Goal: Information Seeking & Learning: Check status

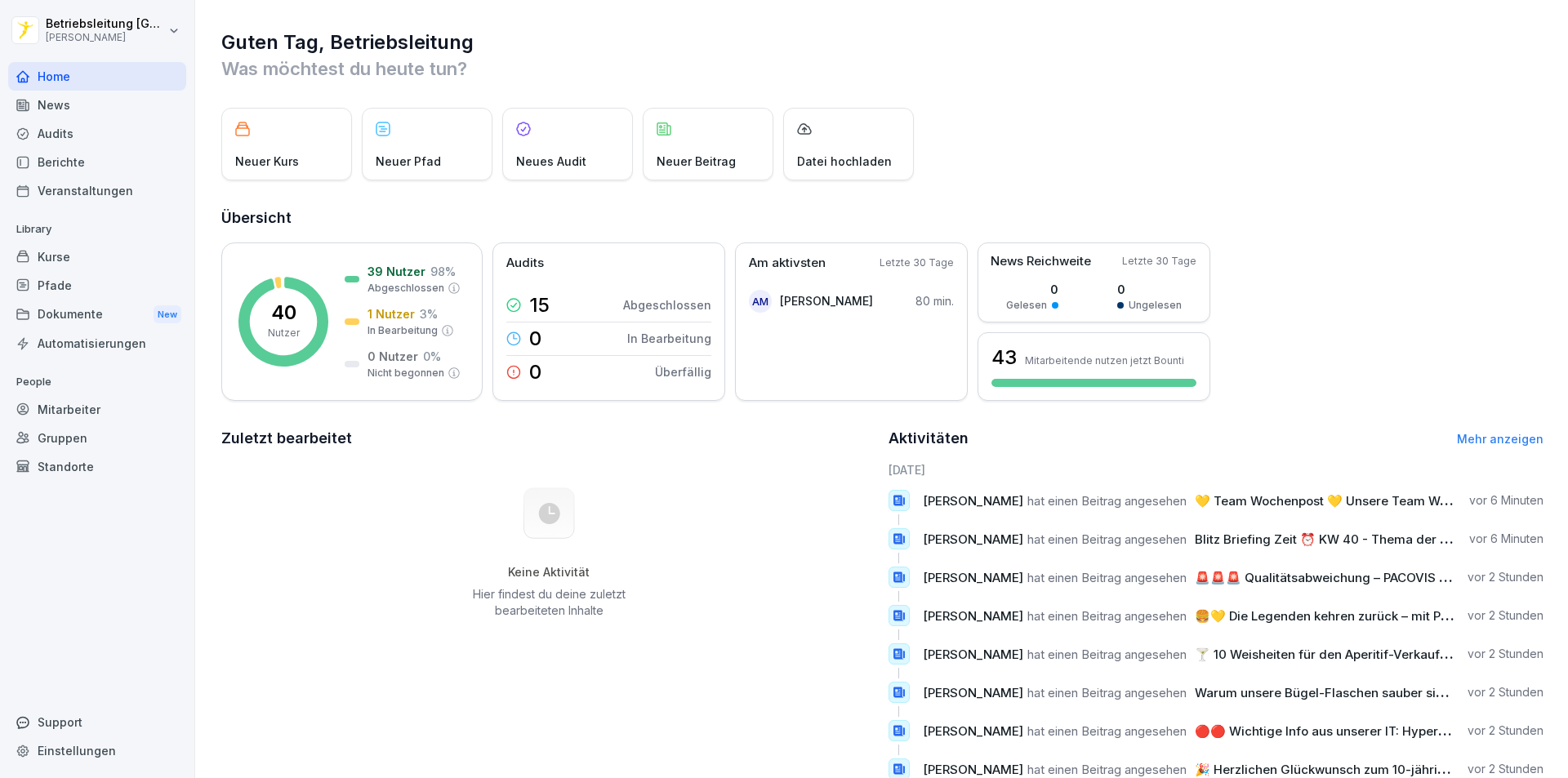
click at [94, 109] on div "News" at bounding box center [97, 106] width 178 height 29
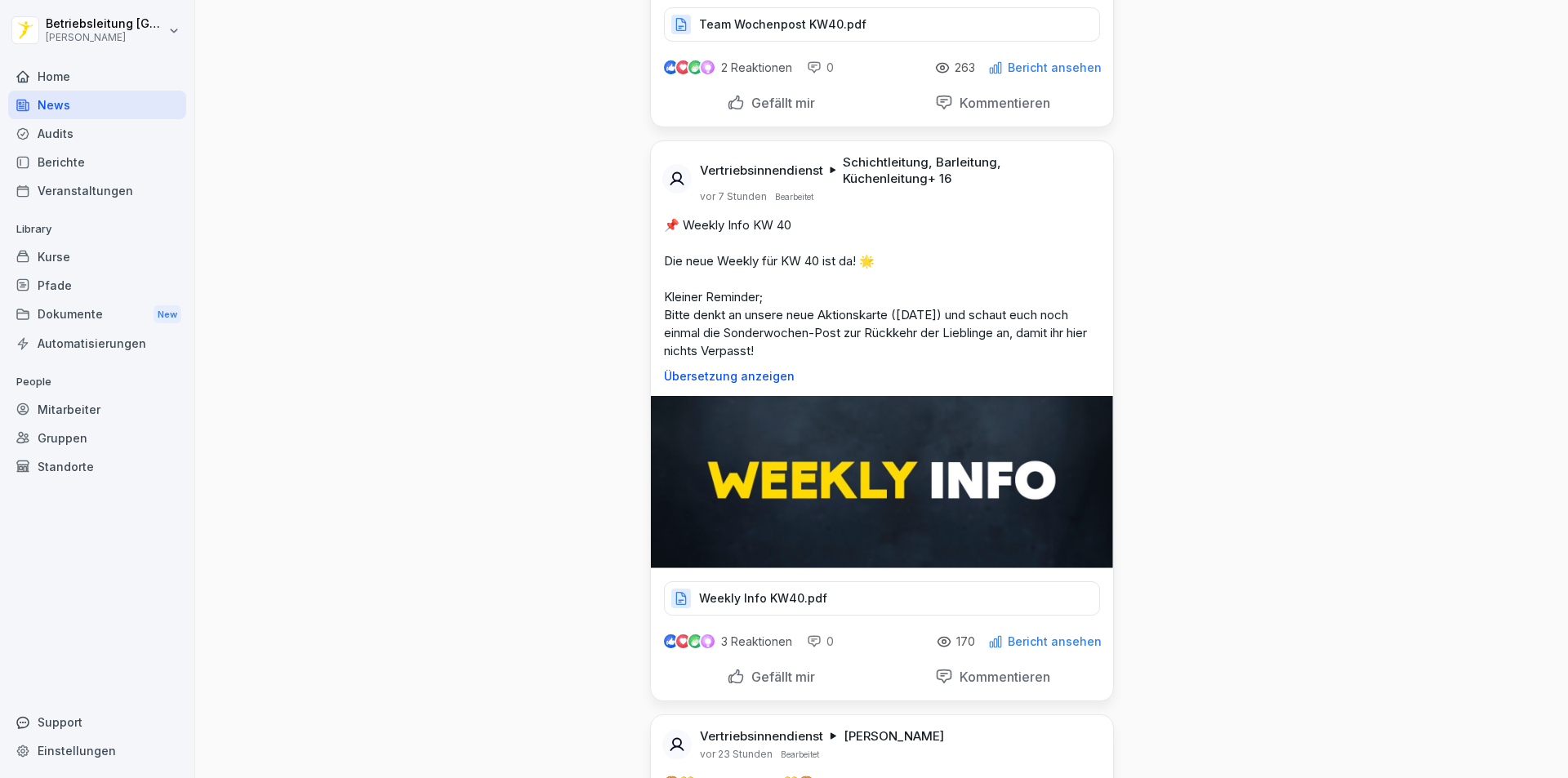
scroll to position [898, 0]
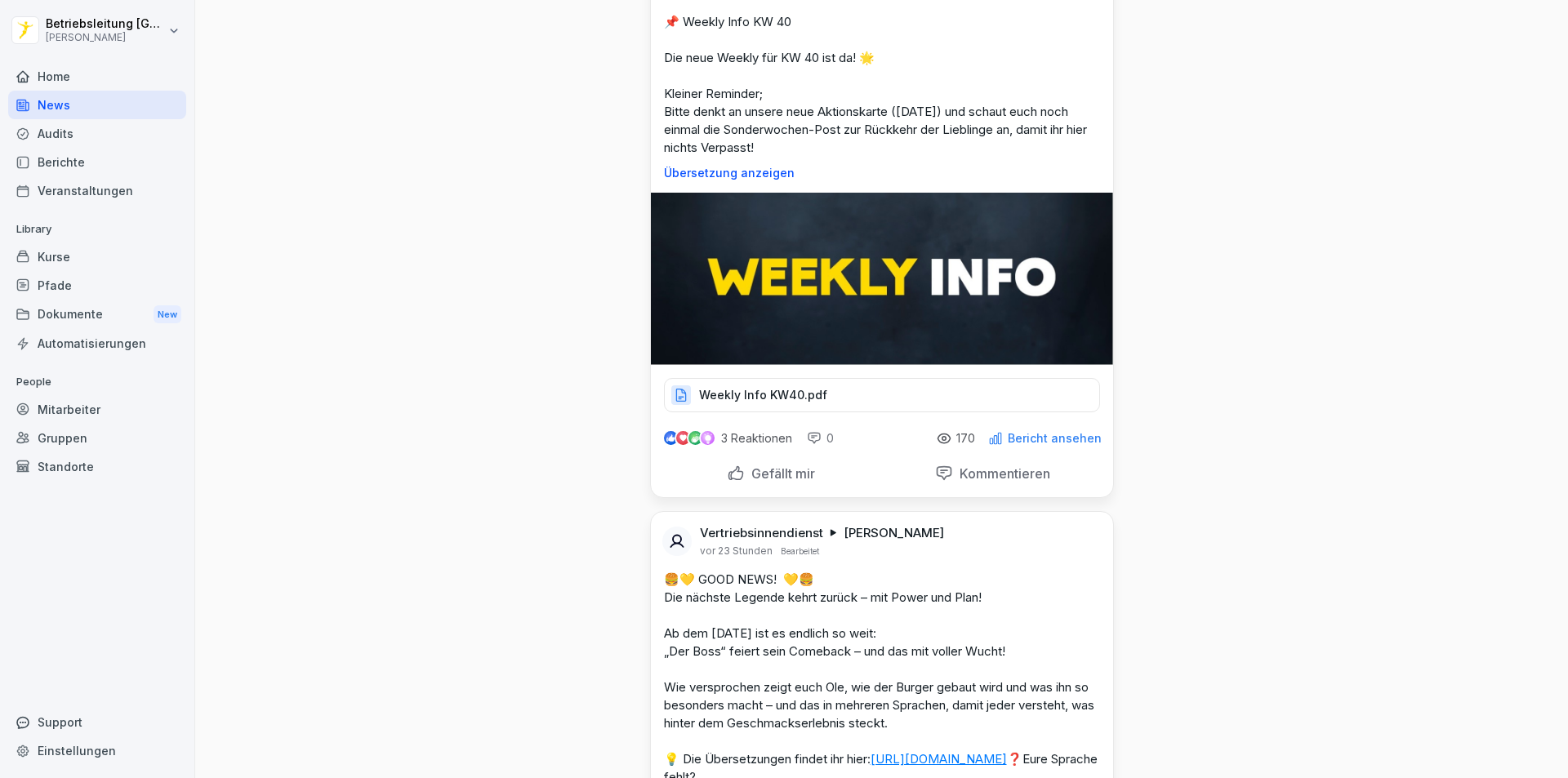
click at [735, 384] on div "Weekly Info KW40.pdf" at bounding box center [881, 394] width 436 height 34
click at [798, 403] on div "Weekly Info KW40.pdf" at bounding box center [881, 394] width 436 height 34
click at [881, 309] on img at bounding box center [881, 279] width 462 height 172
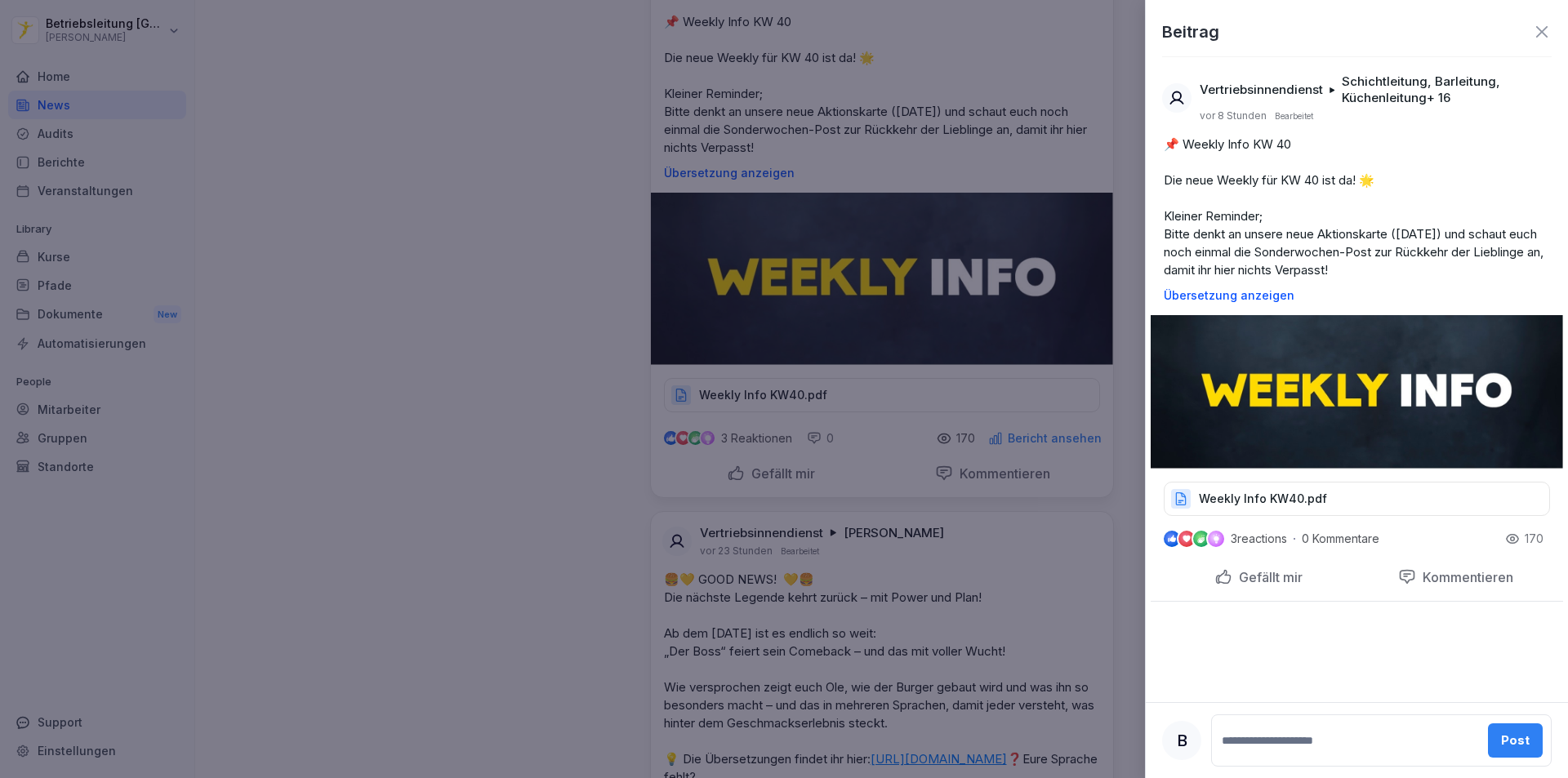
click at [1218, 490] on div "Weekly Info KW40.pdf" at bounding box center [1356, 498] width 386 height 34
click at [392, 451] on div at bounding box center [784, 389] width 1568 height 778
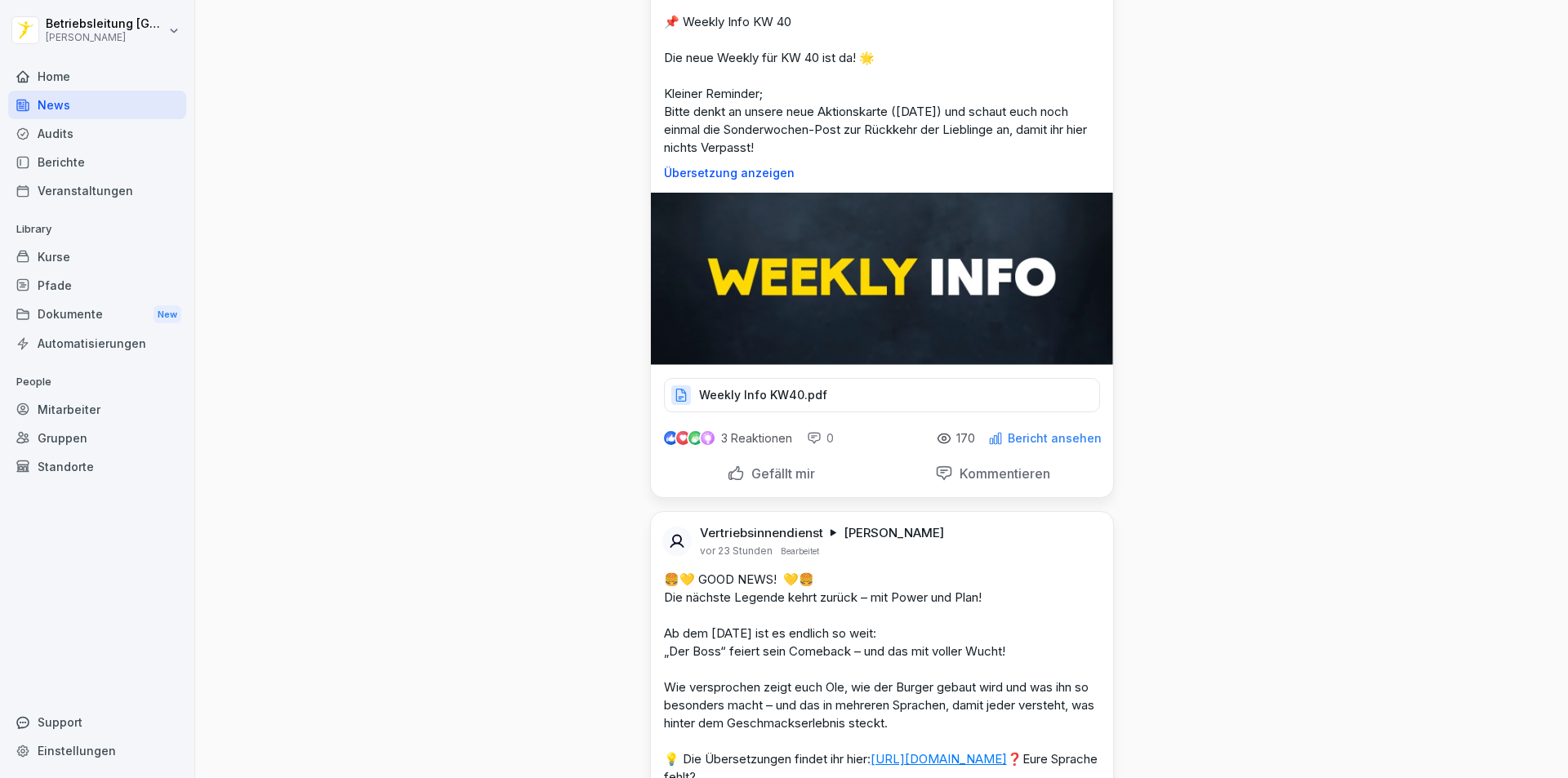
click at [77, 414] on div "Mitarbeiter" at bounding box center [97, 410] width 178 height 29
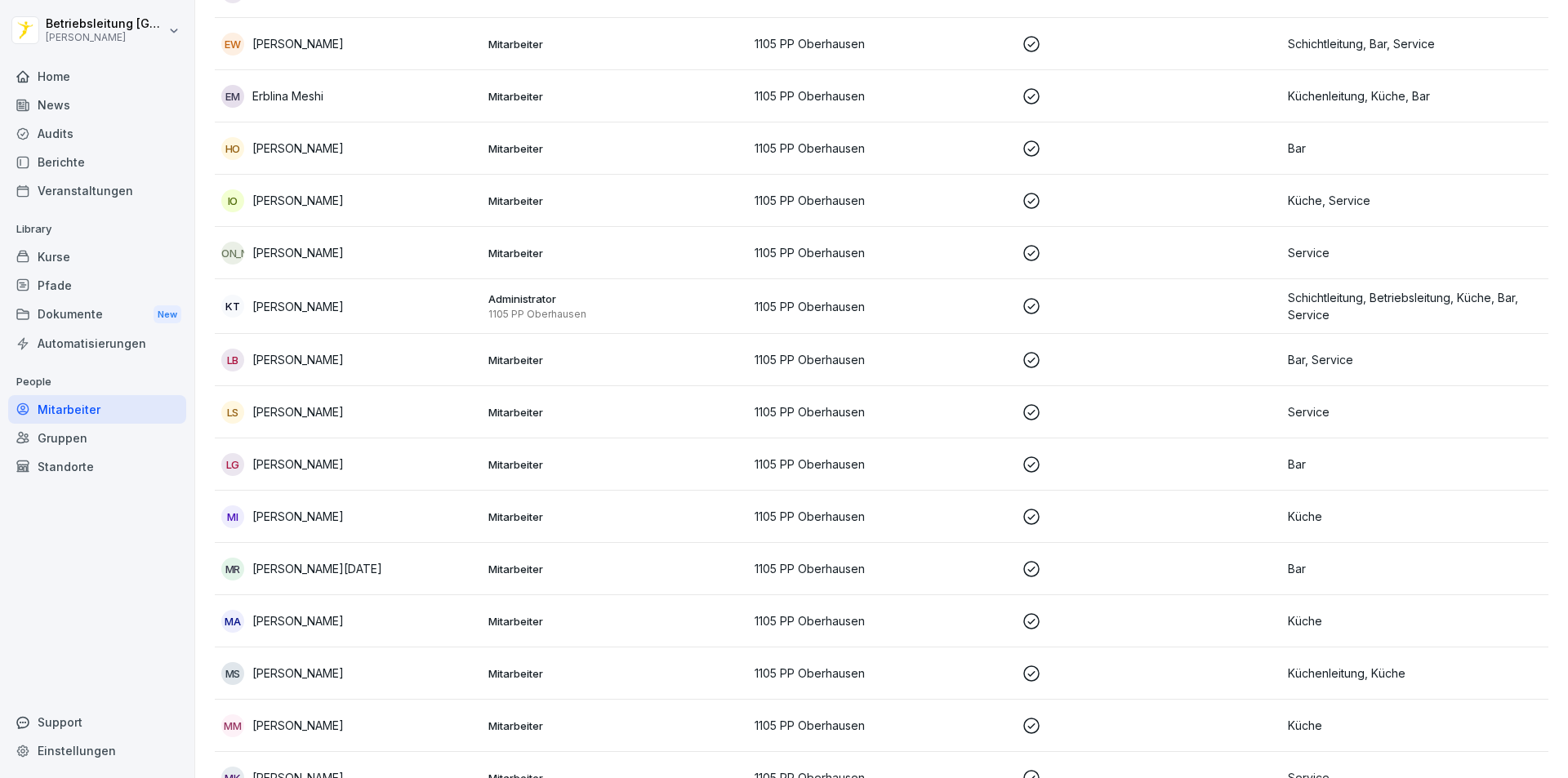
scroll to position [16, 0]
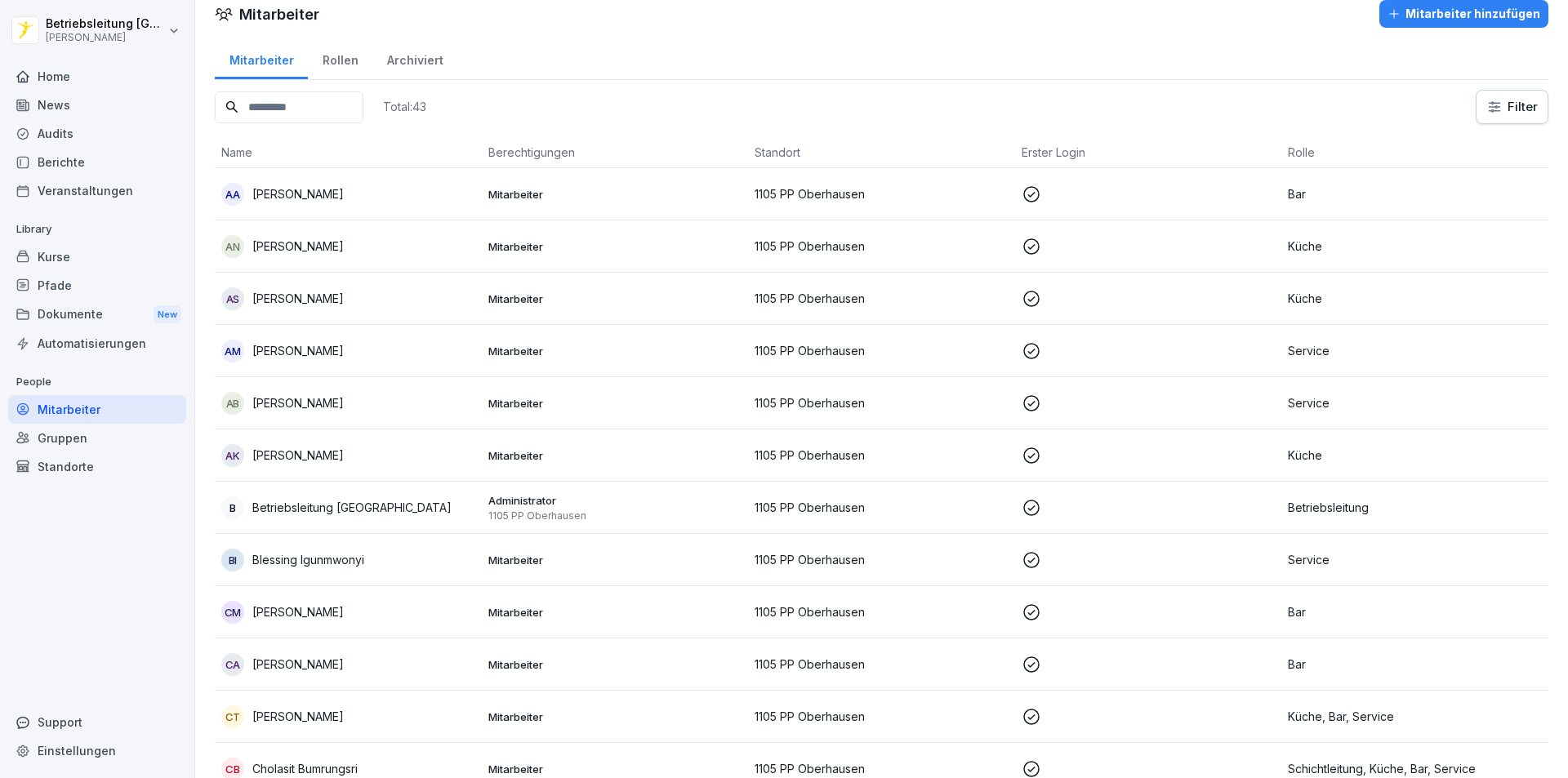
click at [76, 312] on div "Dokumente New" at bounding box center [97, 314] width 178 height 30
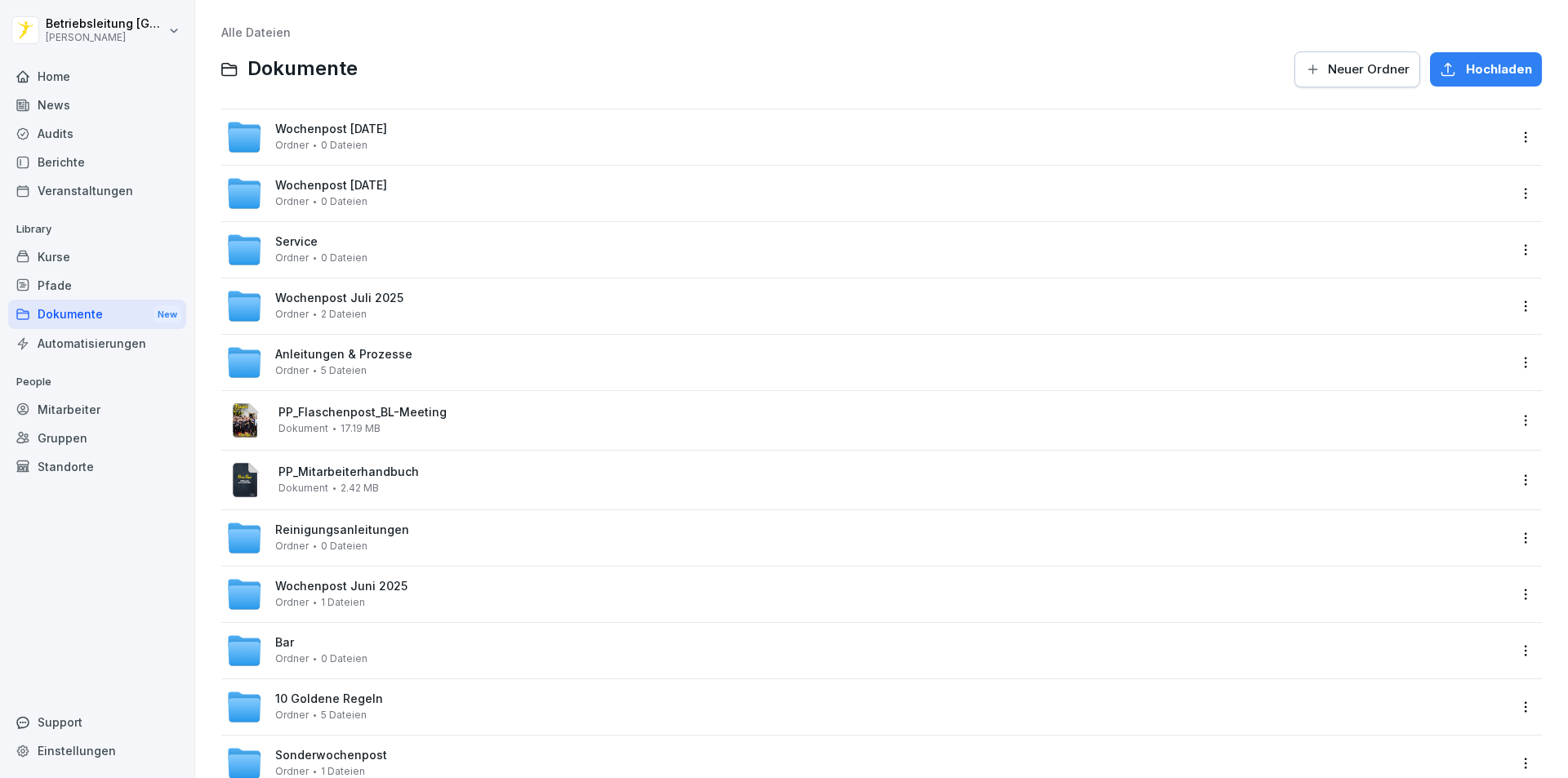
click at [70, 350] on div "Automatisierungen" at bounding box center [97, 344] width 178 height 29
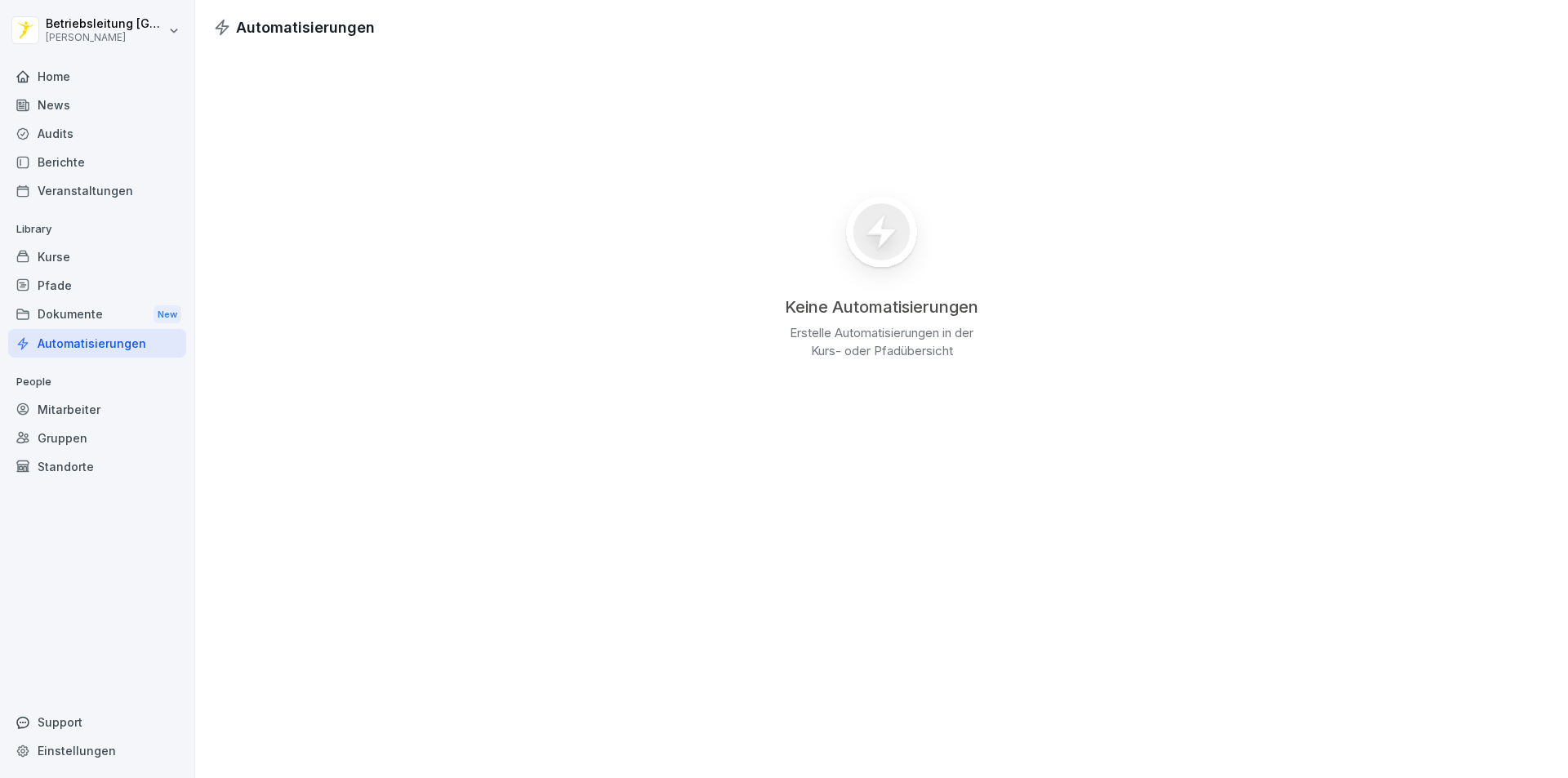
click at [80, 255] on div "Kurse" at bounding box center [97, 257] width 178 height 29
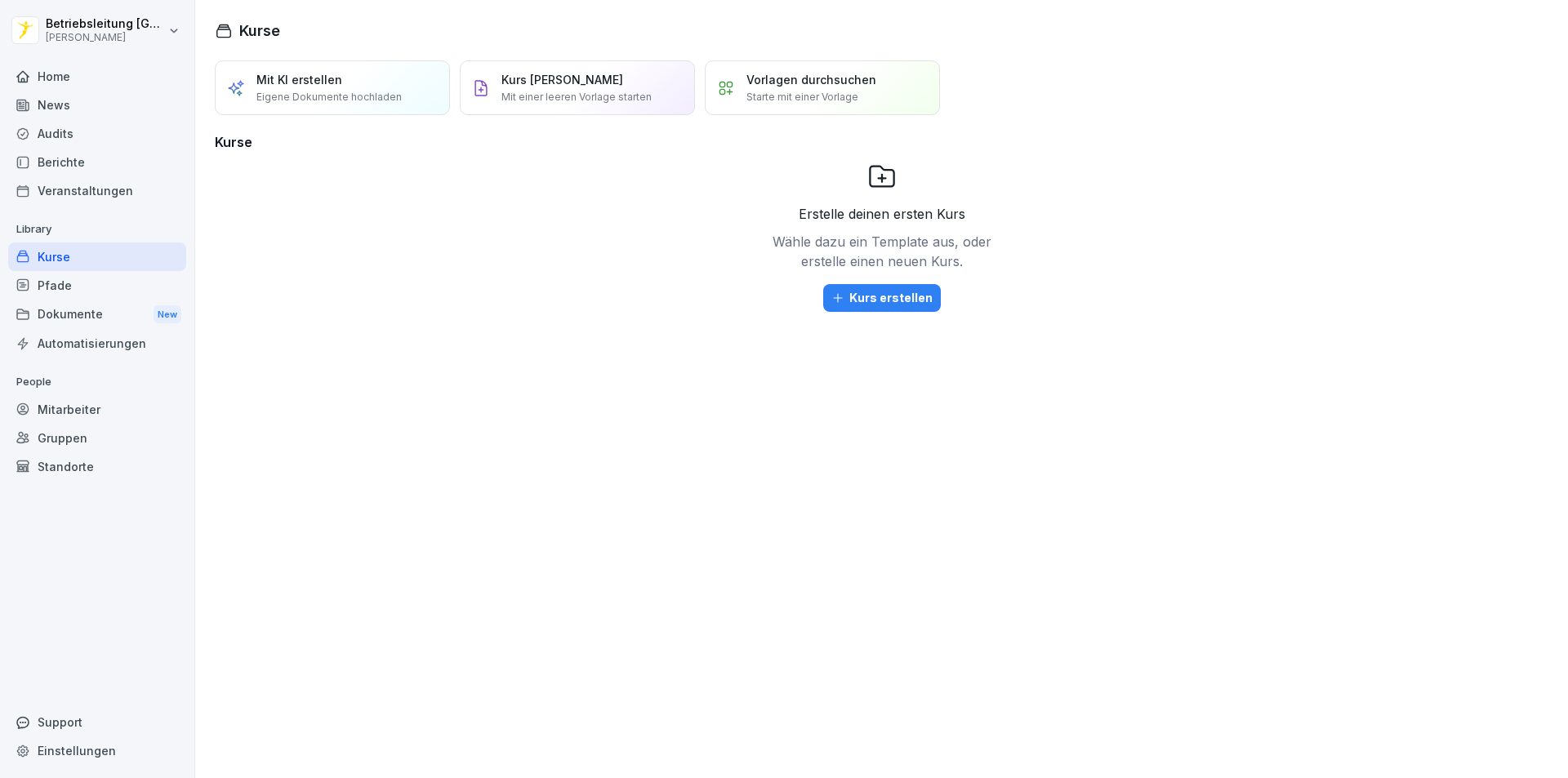
click at [107, 71] on div "Home" at bounding box center [97, 77] width 178 height 29
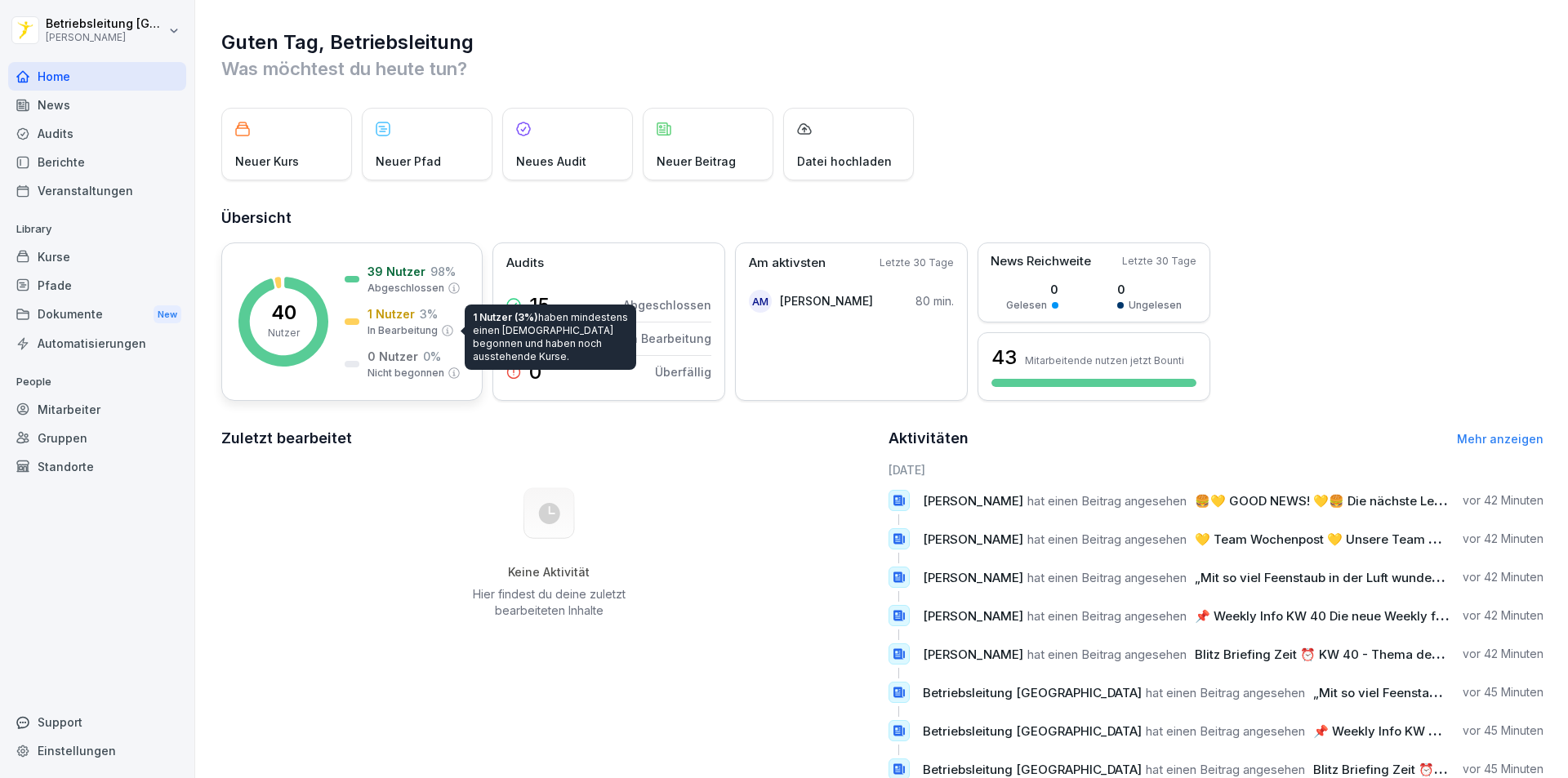
click at [408, 326] on p "In Bearbeitung" at bounding box center [402, 330] width 70 height 15
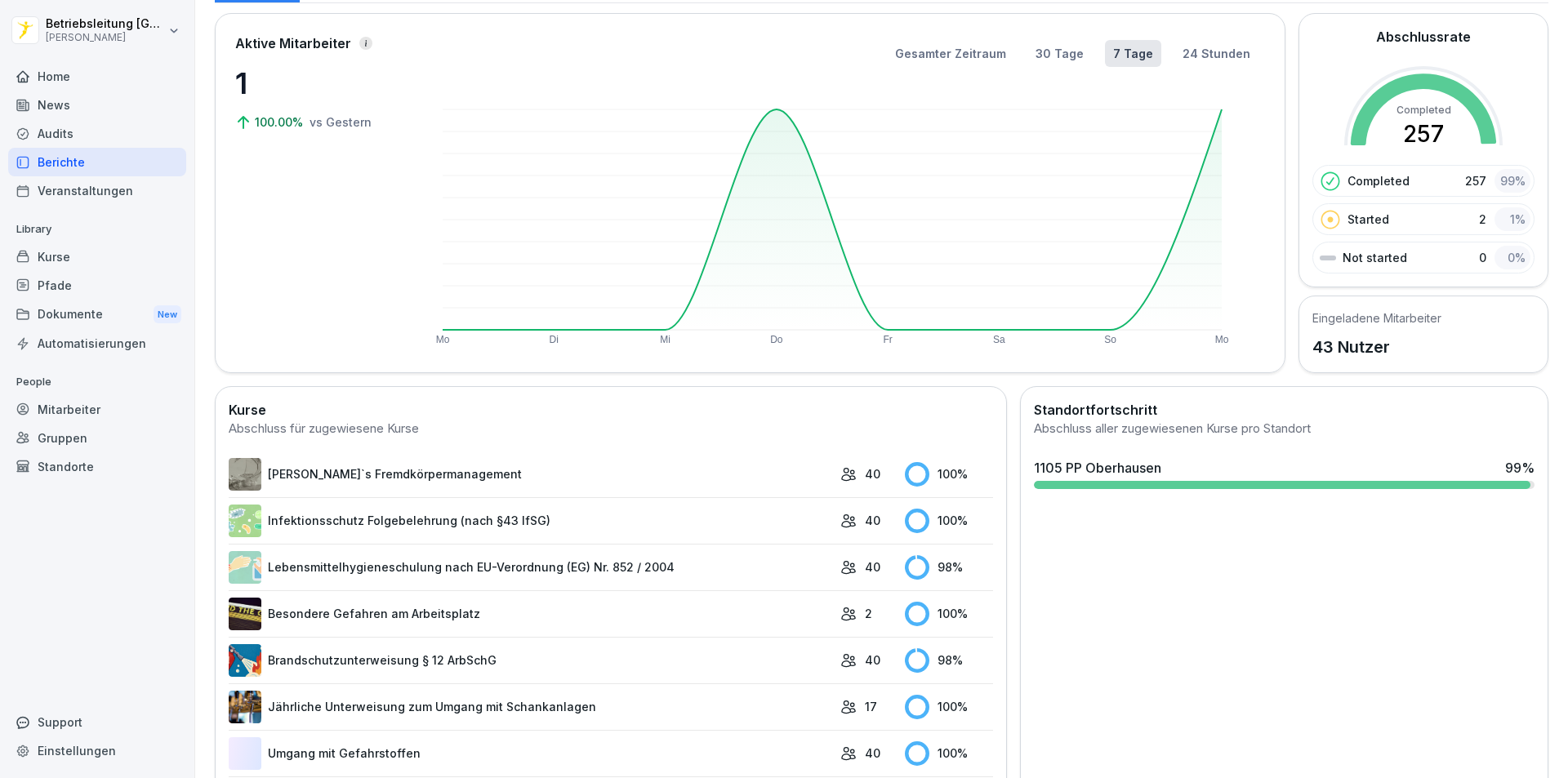
scroll to position [172, 0]
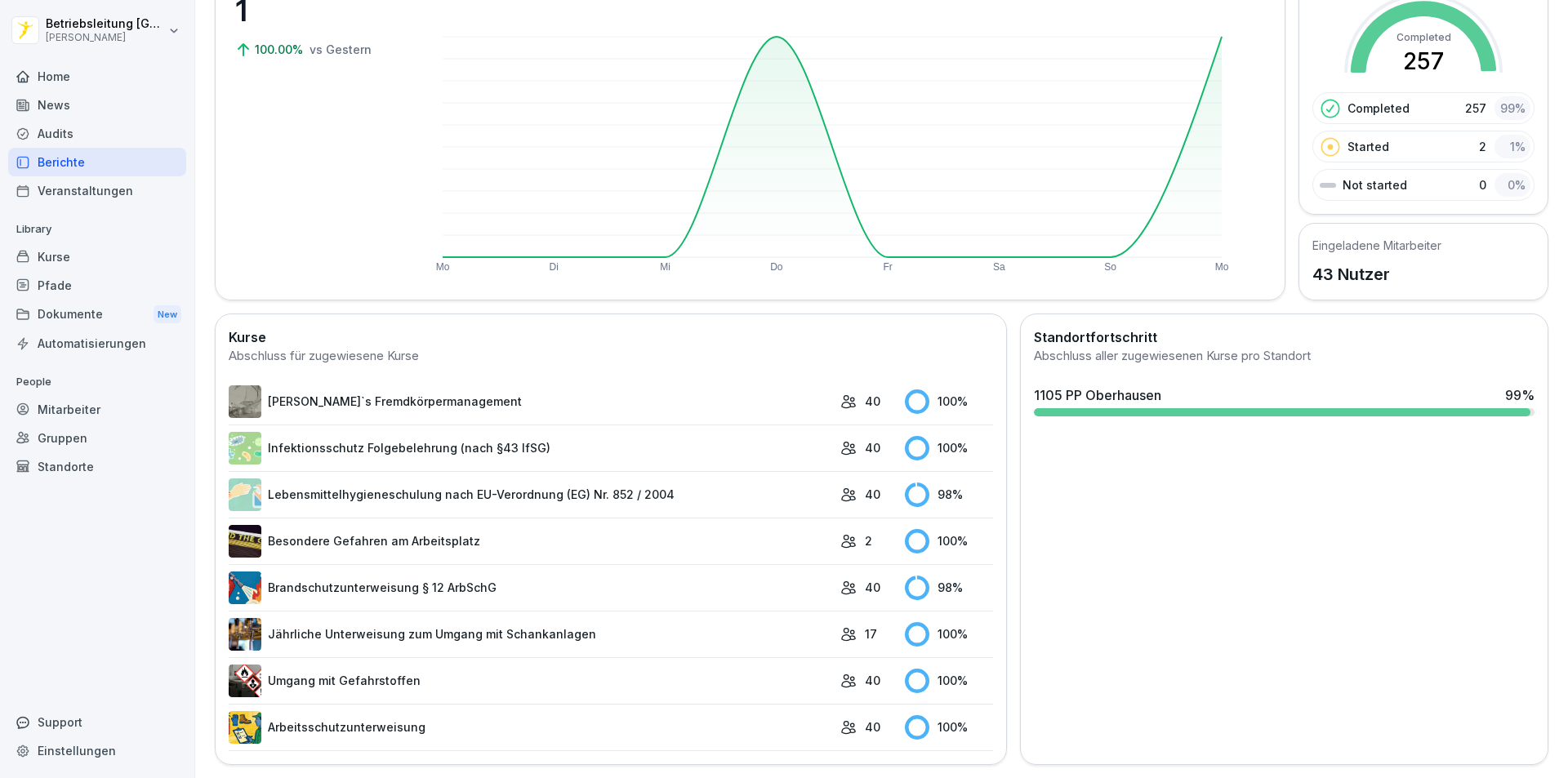
click at [515, 479] on link "Lebensmittelhygieneschulung nach EU-Verordnung (EG) Nr. 852 / 2004" at bounding box center [530, 495] width 603 height 33
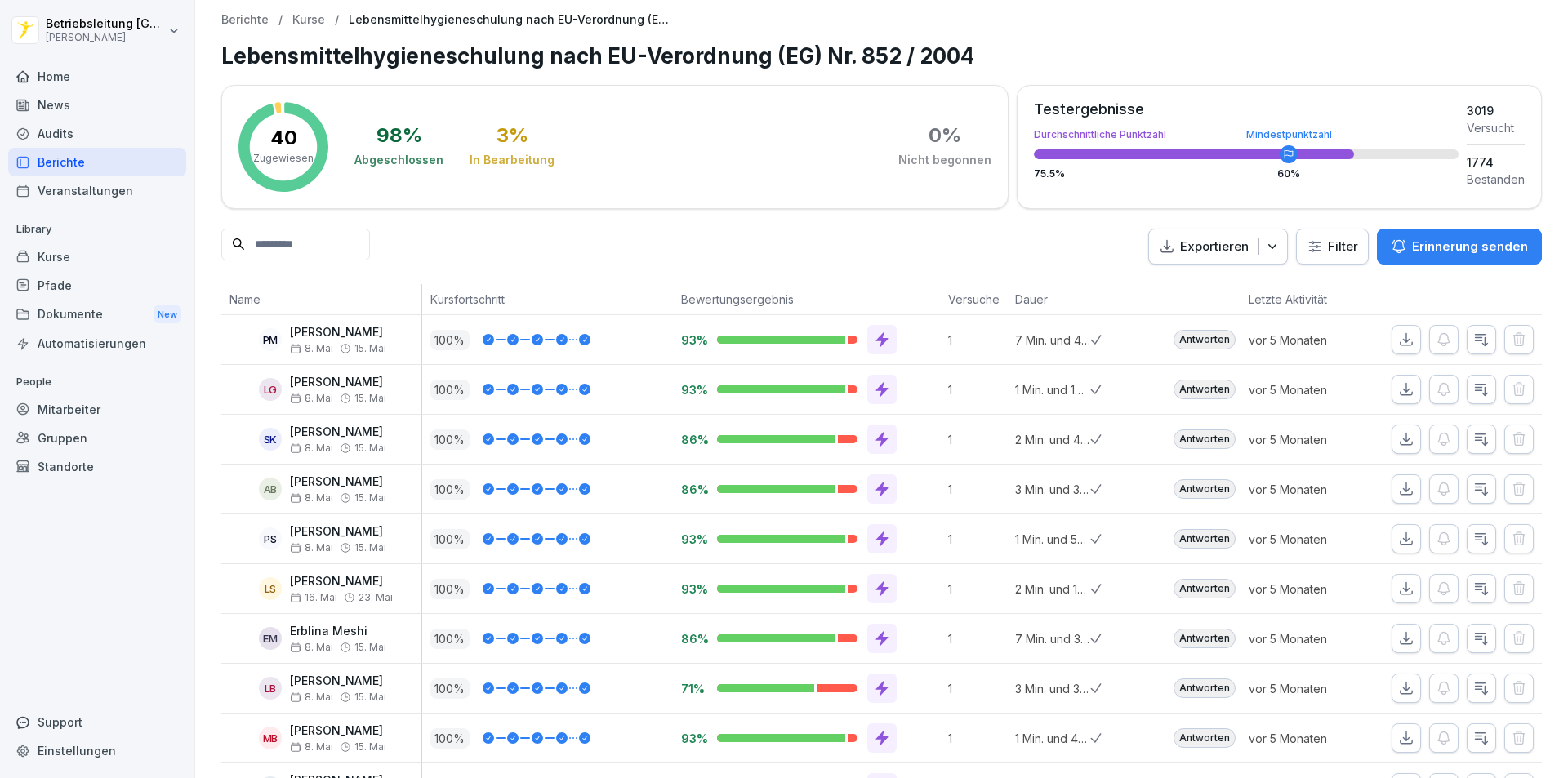
click at [92, 405] on div "Mitarbeiter" at bounding box center [97, 410] width 178 height 29
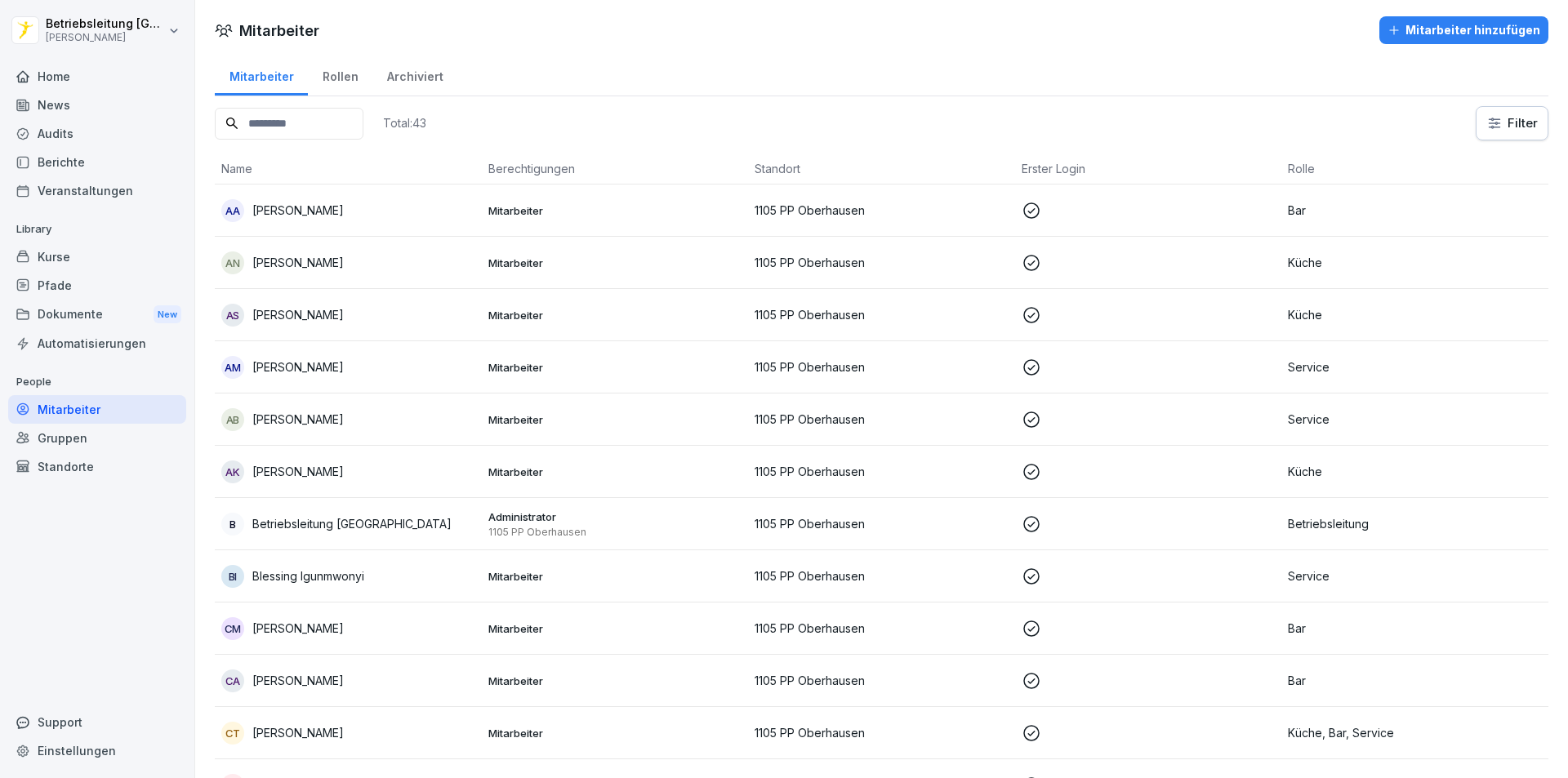
click at [317, 374] on p "[PERSON_NAME]" at bounding box center [297, 367] width 91 height 17
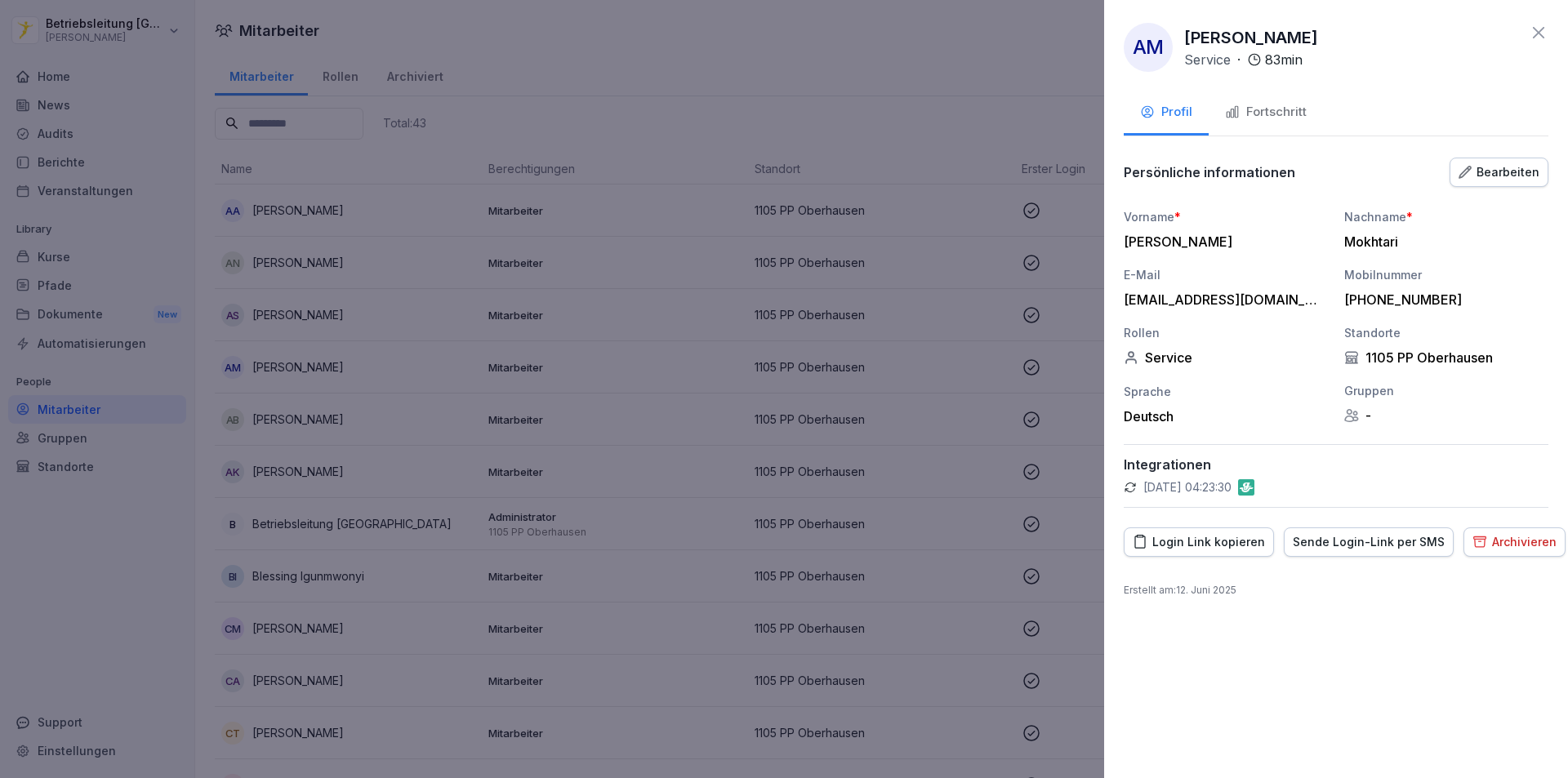
click at [1287, 110] on div "Fortschritt" at bounding box center [1266, 111] width 81 height 18
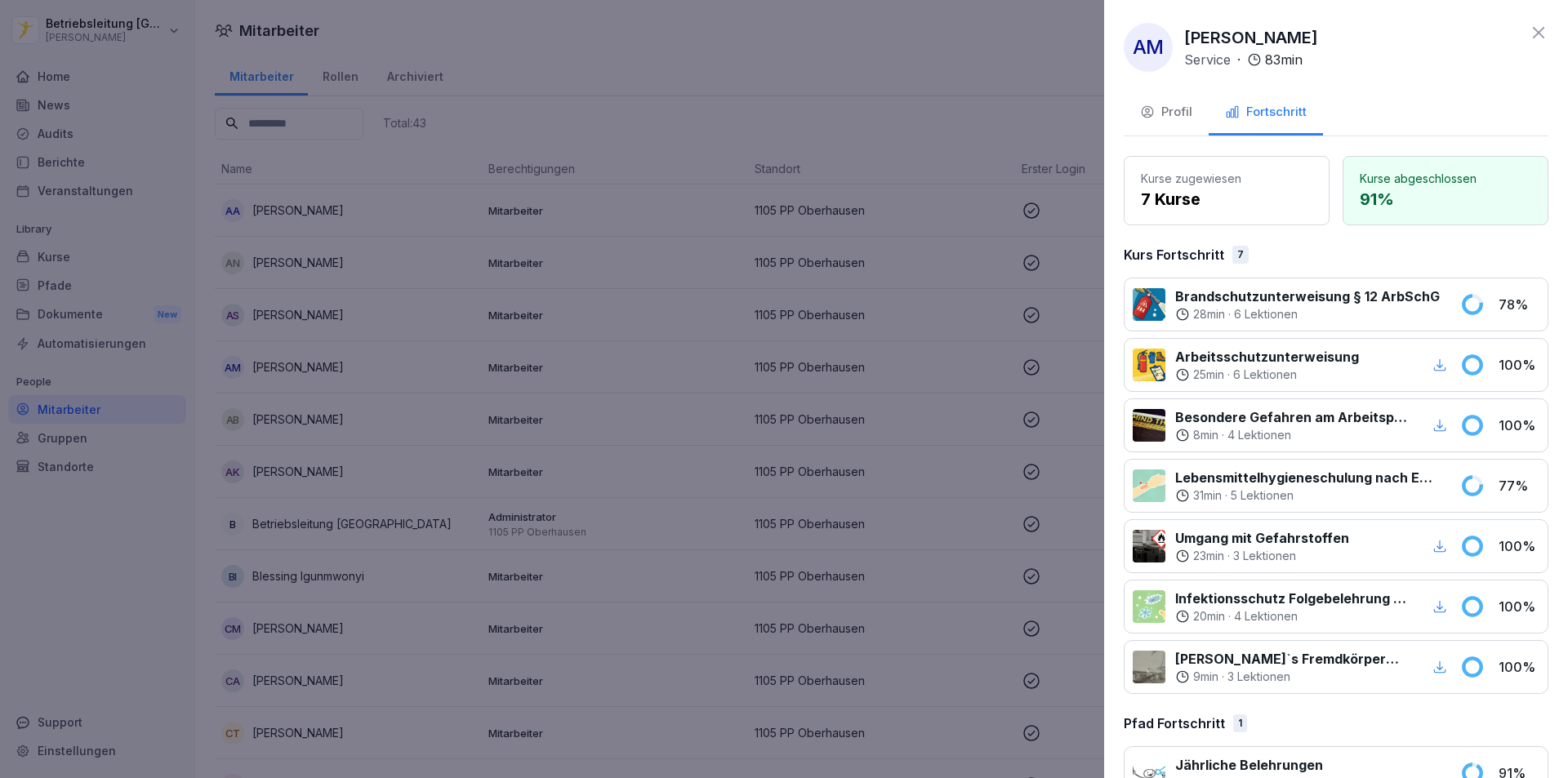
click at [1530, 30] on icon at bounding box center [1538, 33] width 19 height 19
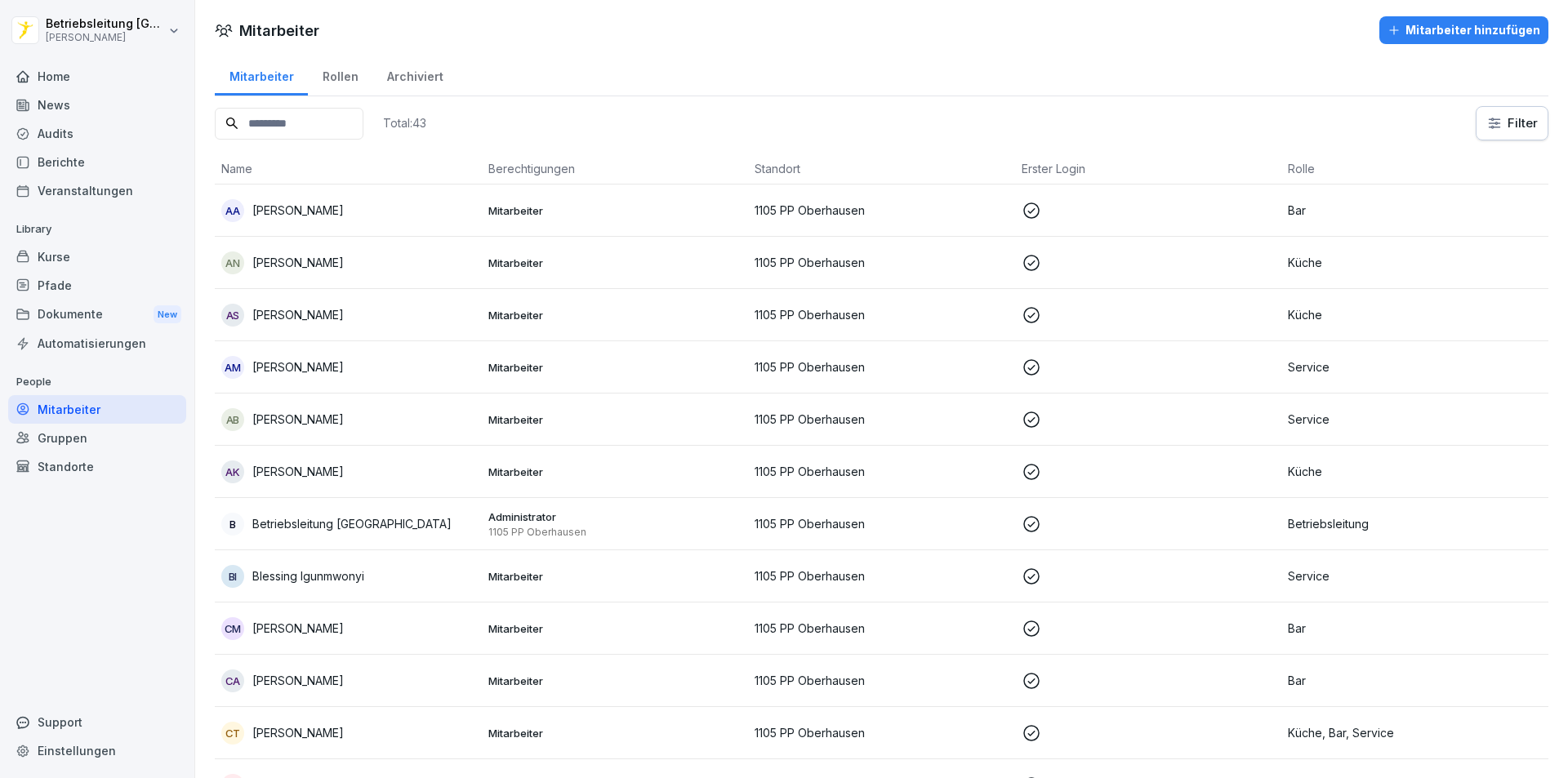
click at [73, 74] on div "Home" at bounding box center [97, 77] width 178 height 29
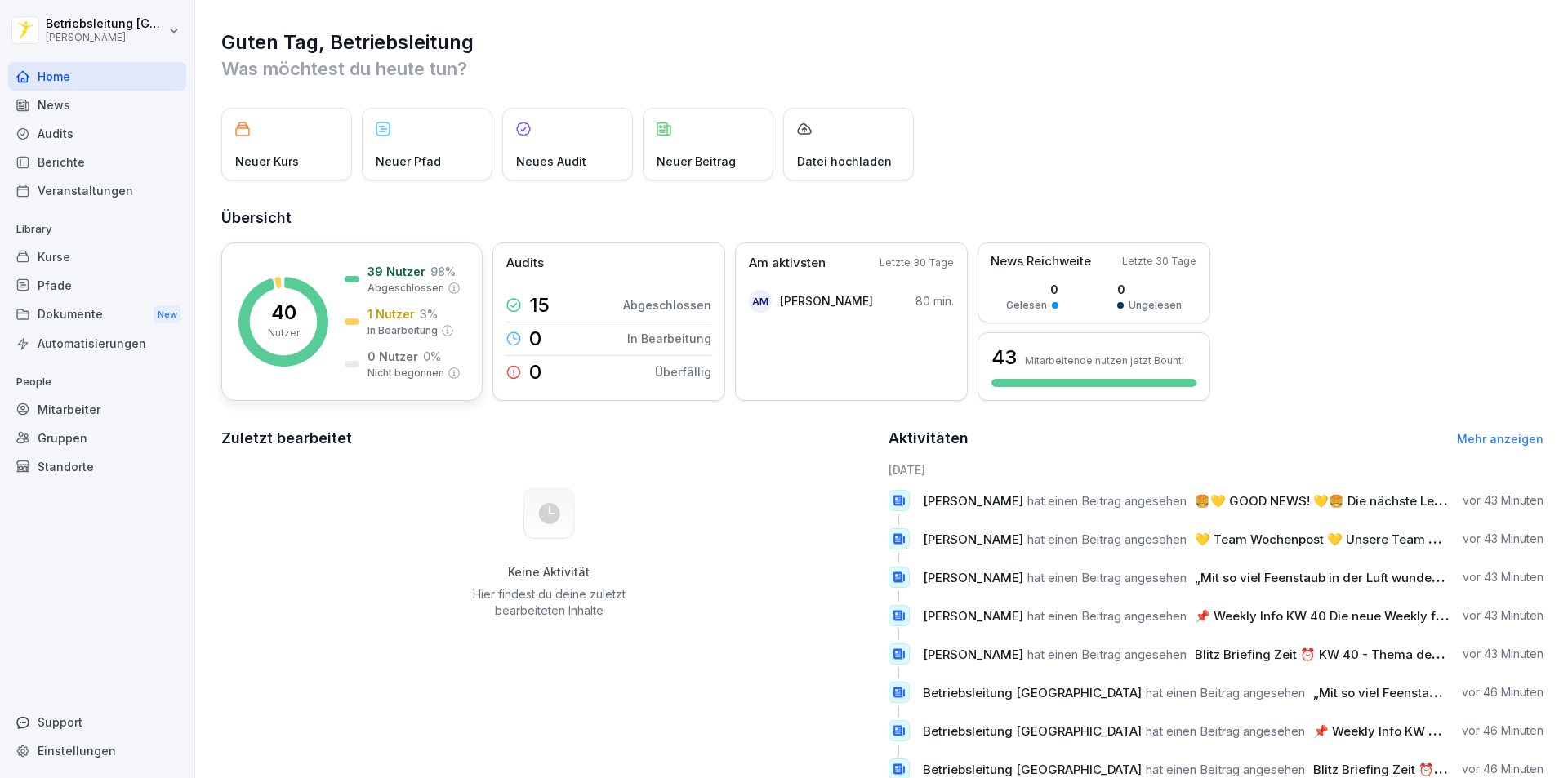
click at [393, 312] on p "1 Nutzer" at bounding box center [390, 314] width 47 height 17
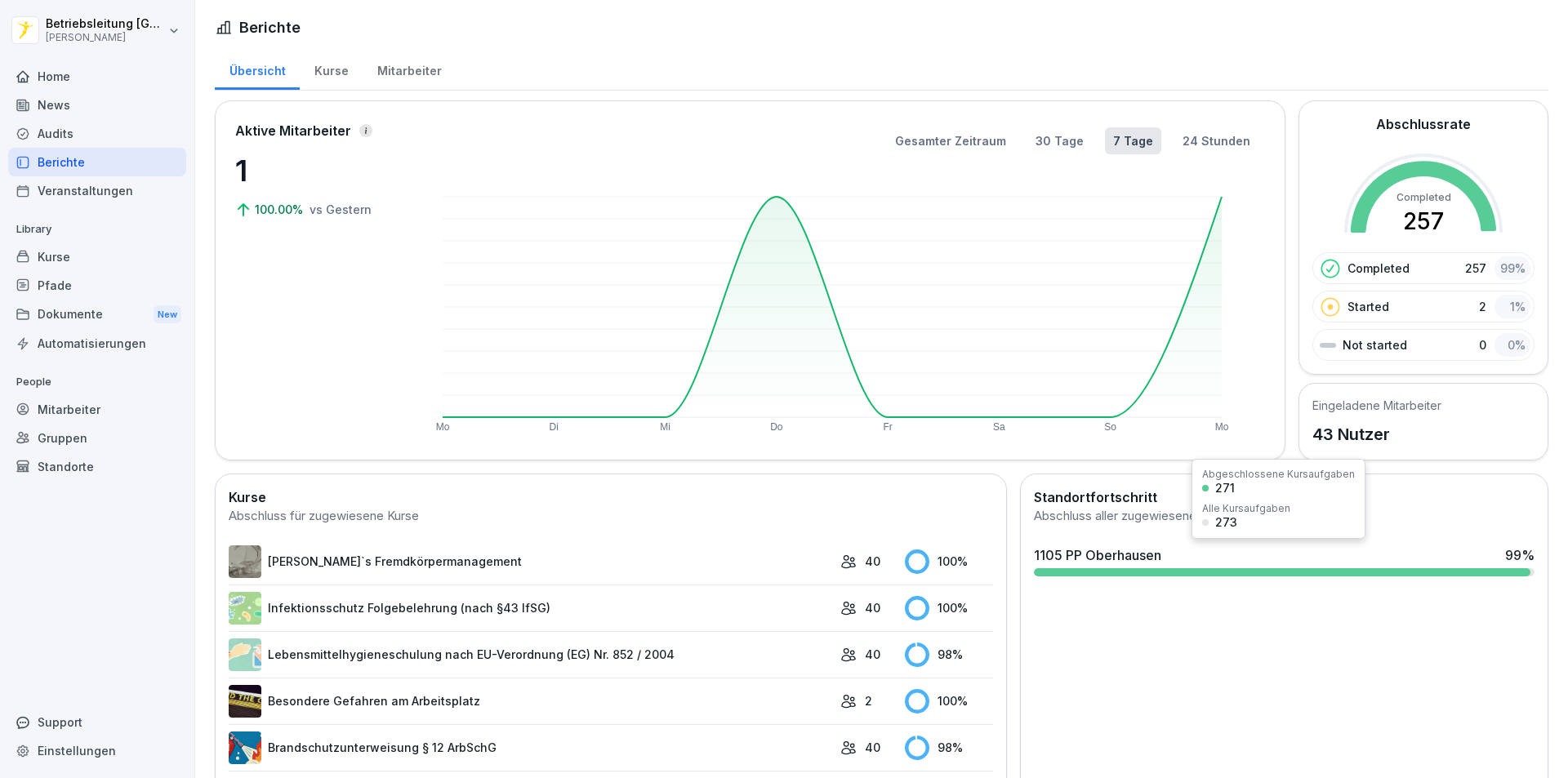
click at [1431, 576] on div at bounding box center [1281, 573] width 497 height 8
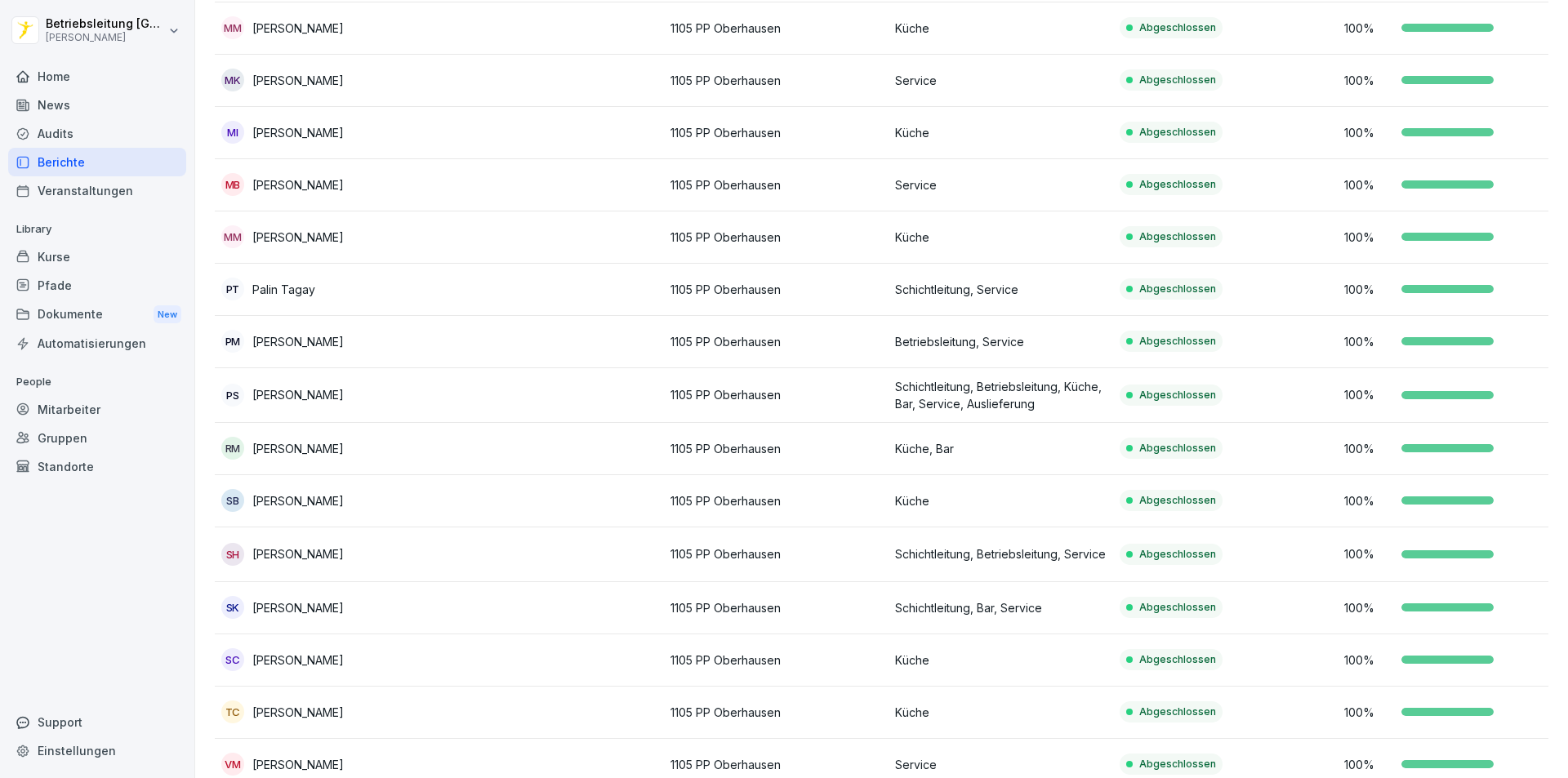
scroll to position [1698, 0]
